Goal: Find specific page/section: Find specific page/section

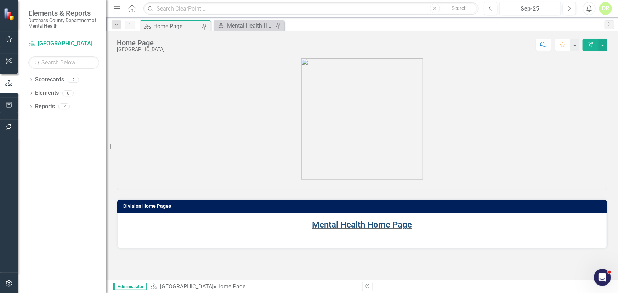
click at [376, 226] on link "Mental Health Home Page" at bounding box center [362, 225] width 100 height 10
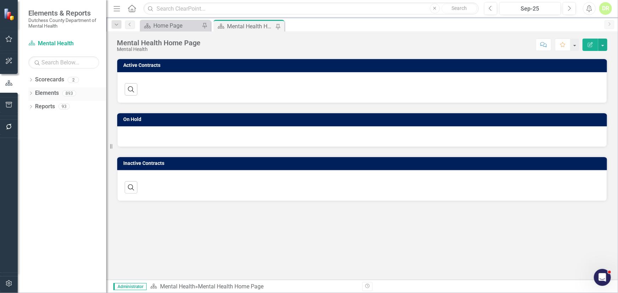
click at [41, 93] on link "Elements" at bounding box center [47, 93] width 24 height 8
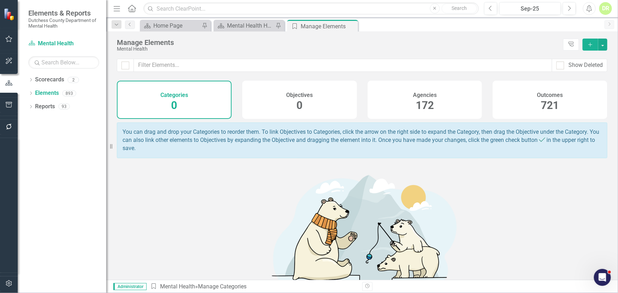
click at [421, 100] on span "172" at bounding box center [425, 105] width 18 height 12
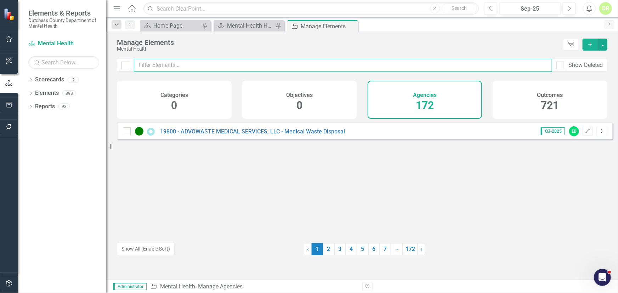
click at [150, 60] on input "text" at bounding box center [343, 65] width 418 height 13
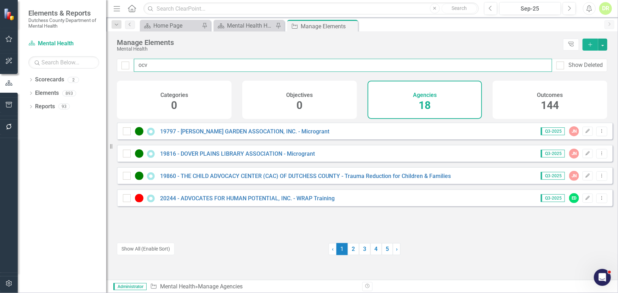
type input "ocv"
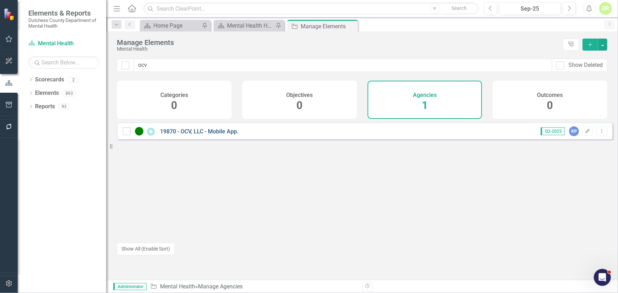
click at [183, 135] on link "19870 - OCV, LLC - Mobile App." at bounding box center [199, 131] width 78 height 7
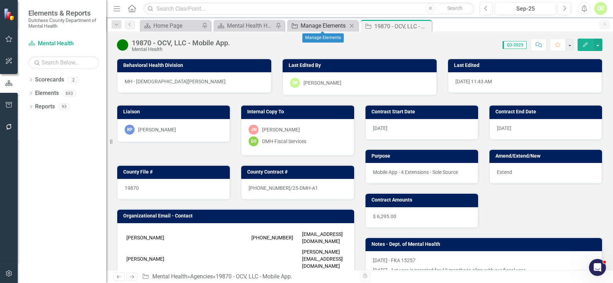
click at [330, 28] on div "Manage Elements" at bounding box center [324, 25] width 47 height 9
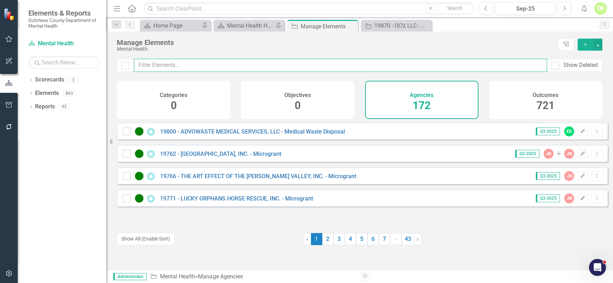
drag, startPoint x: 183, startPoint y: 65, endPoint x: 184, endPoint y: 56, distance: 9.3
click at [184, 57] on div "Manage Elements Mental Health Tree Explorer Add Show Deleted Categories 0 Objec…" at bounding box center [359, 151] width 507 height 238
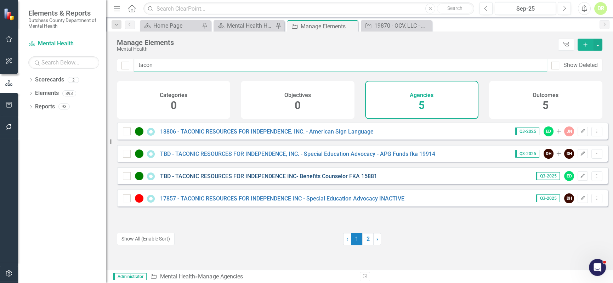
type input "tacon"
click at [289, 179] on link "TBD - TACONIC RESOURCES FOR INDEPENDENCE INC- Benefits Counselor FKA 15881" at bounding box center [268, 176] width 217 height 7
